Goal: Go to known website: Go to known website

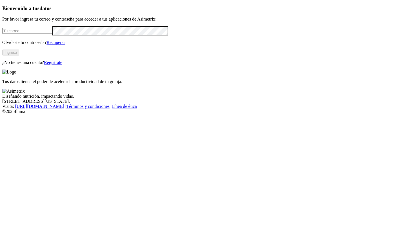
click at [52, 34] on input "email" at bounding box center [27, 31] width 50 height 6
type input "[PERSON_NAME][EMAIL_ADDRESS][PERSON_NAME][DOMAIN_NAME]"
click at [19, 55] on button "Ingresa" at bounding box center [10, 53] width 17 height 6
